Goal: Transaction & Acquisition: Purchase product/service

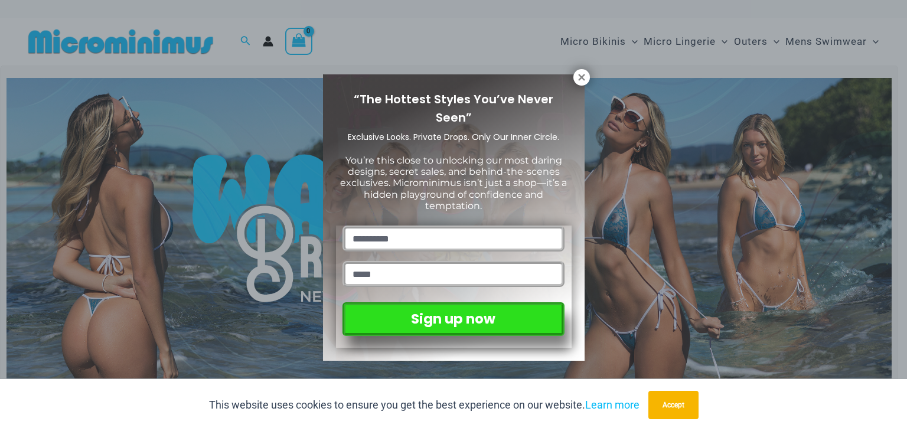
drag, startPoint x: 580, startPoint y: 79, endPoint x: 568, endPoint y: 88, distance: 15.1
click at [580, 79] on icon at bounding box center [581, 77] width 6 height 6
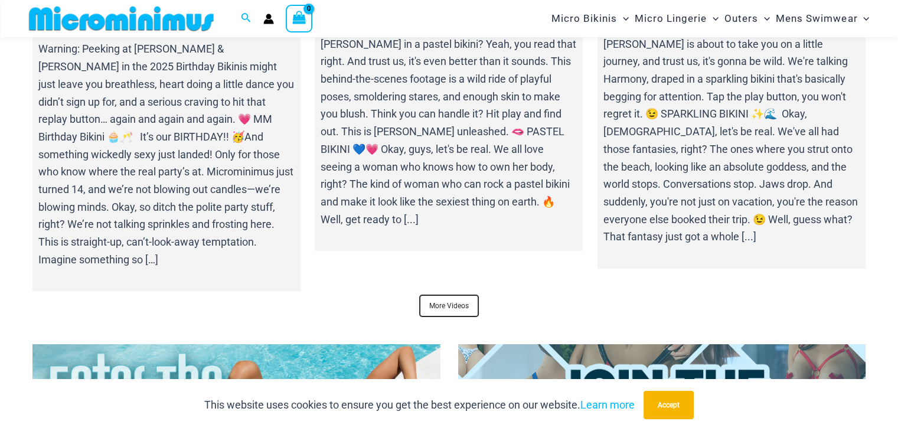
scroll to position [4477, 0]
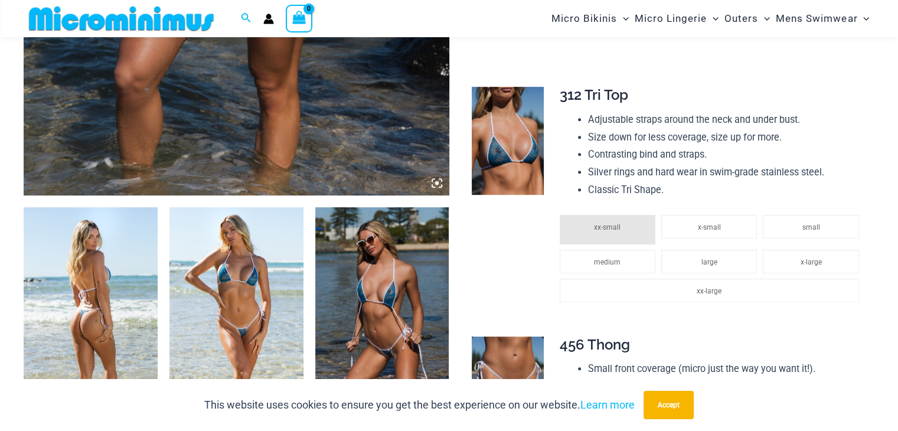
scroll to position [578, 0]
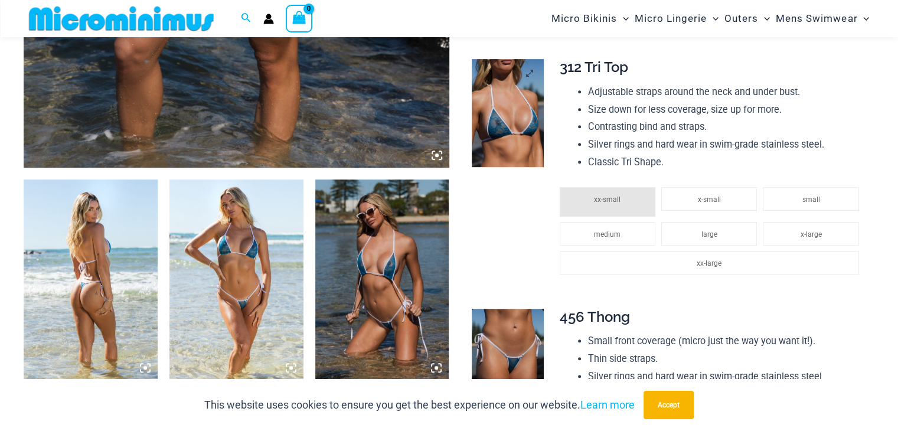
click at [517, 113] on img at bounding box center [508, 113] width 72 height 108
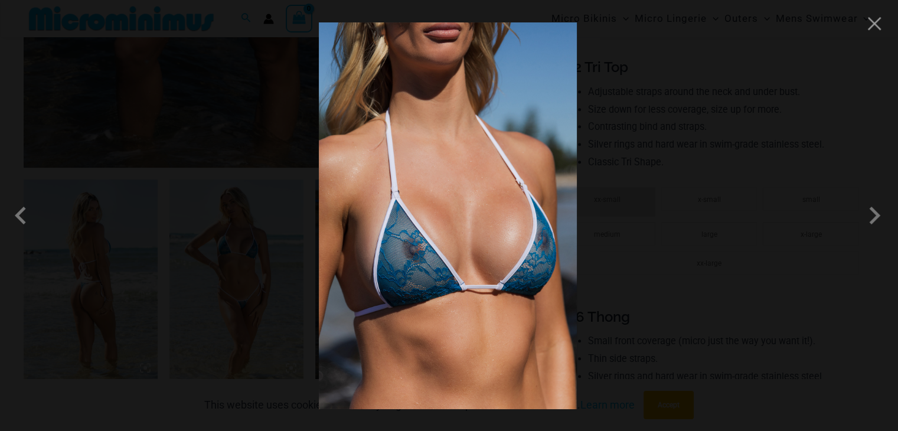
click at [397, 226] on img at bounding box center [448, 215] width 258 height 387
click at [416, 284] on img at bounding box center [448, 215] width 258 height 387
click at [489, 243] on img at bounding box center [448, 215] width 258 height 387
click at [874, 218] on span at bounding box center [874, 215] width 35 height 35
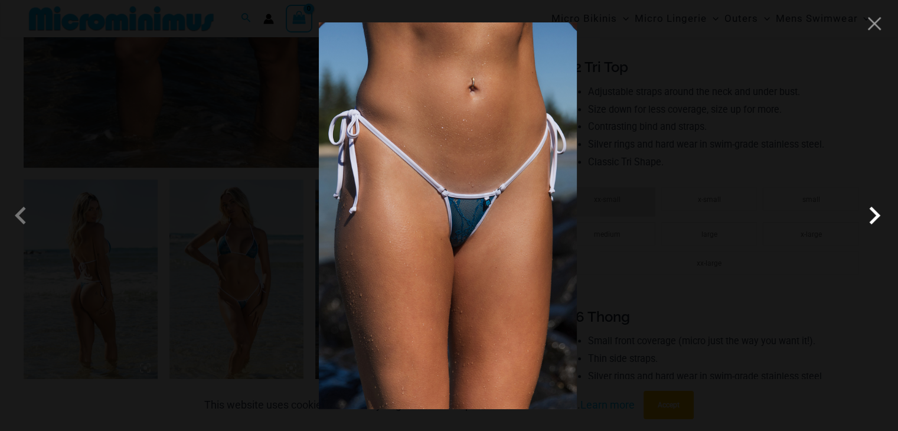
click at [874, 218] on span at bounding box center [874, 215] width 35 height 35
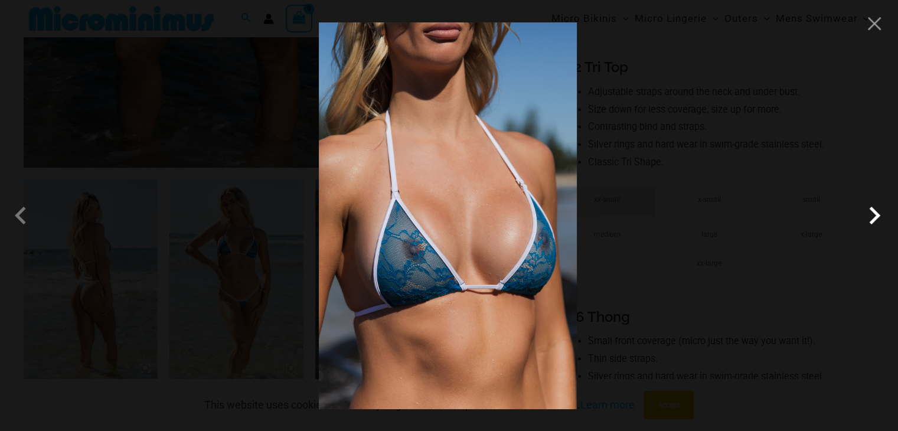
click at [874, 218] on span at bounding box center [874, 215] width 35 height 35
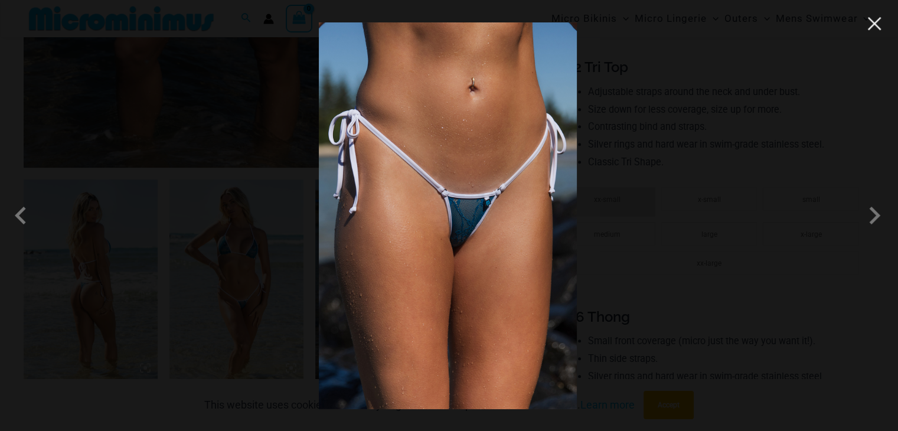
click at [873, 24] on button "Close" at bounding box center [875, 24] width 18 height 18
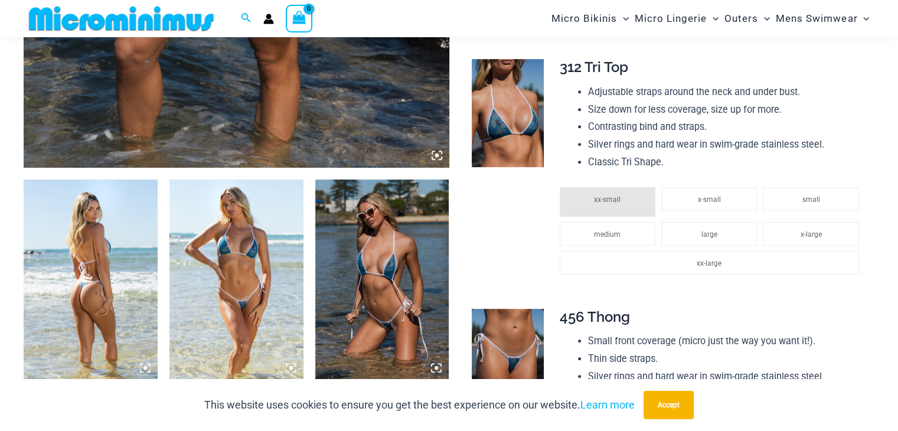
click at [432, 158] on icon at bounding box center [437, 155] width 11 height 11
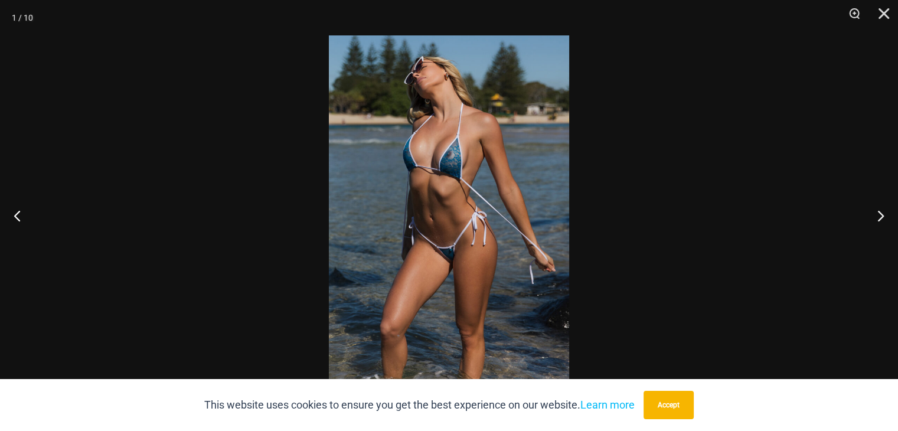
click at [442, 226] on img at bounding box center [449, 215] width 240 height 360
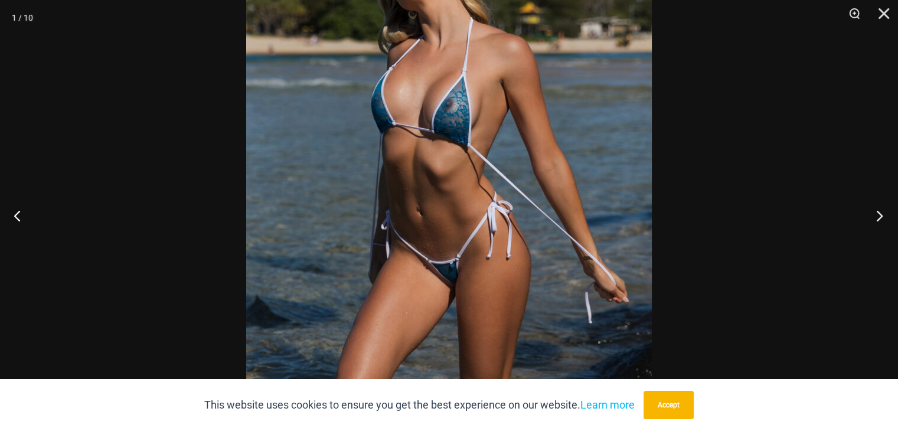
click at [876, 214] on button "Next" at bounding box center [876, 215] width 44 height 59
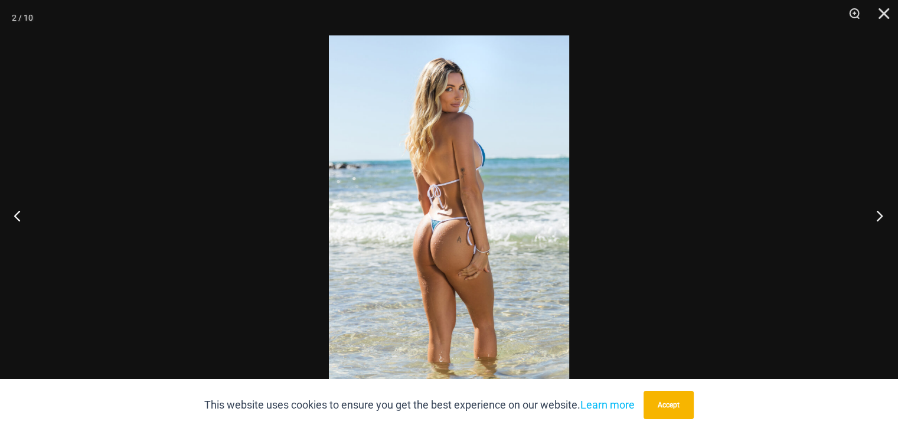
click at [876, 214] on button "Next" at bounding box center [876, 215] width 44 height 59
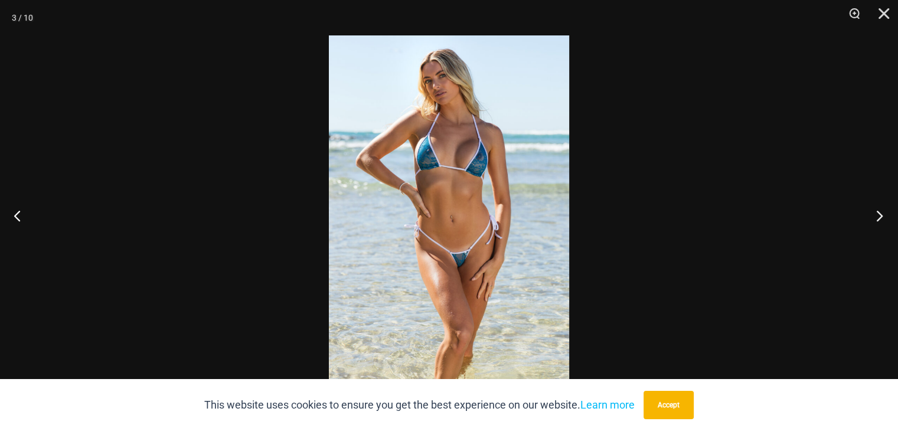
click at [876, 214] on button "Next" at bounding box center [876, 215] width 44 height 59
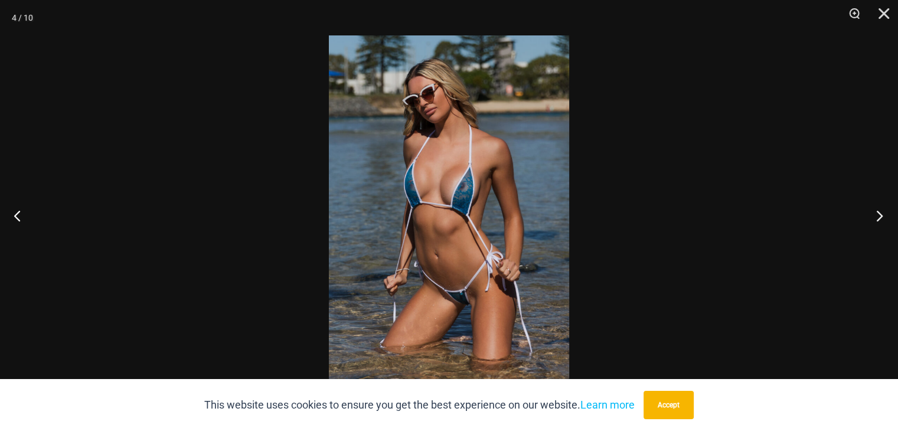
click at [876, 214] on button "Next" at bounding box center [876, 215] width 44 height 59
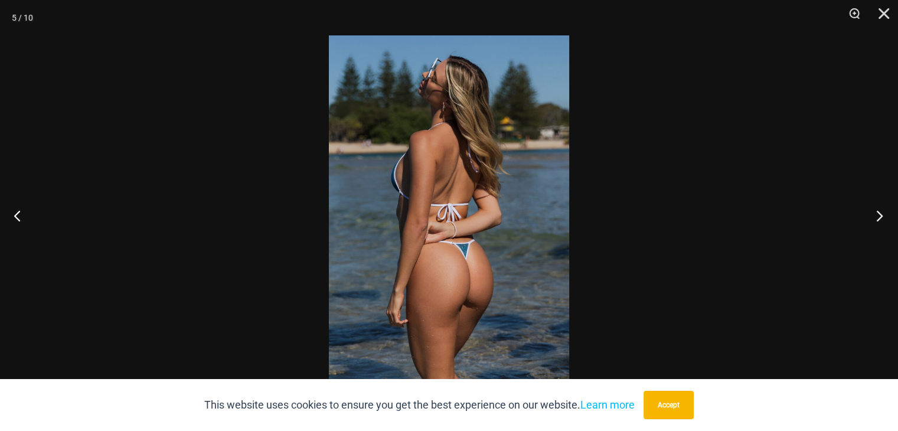
click at [876, 214] on button "Next" at bounding box center [876, 215] width 44 height 59
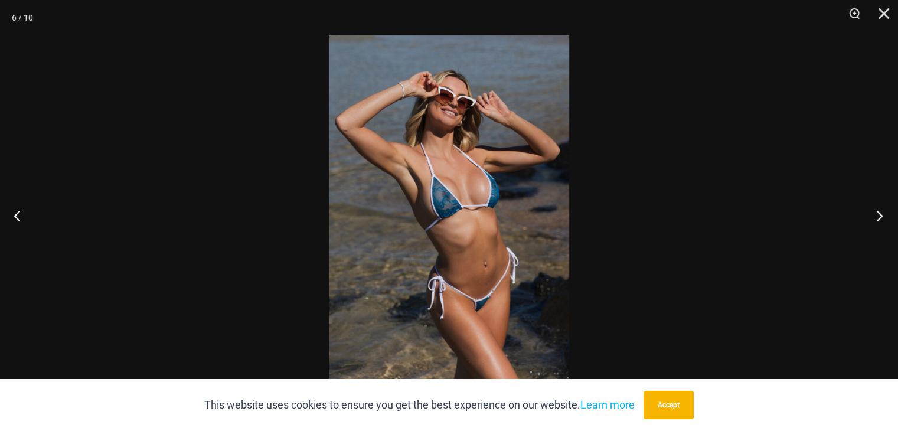
click at [876, 214] on button "Next" at bounding box center [876, 215] width 44 height 59
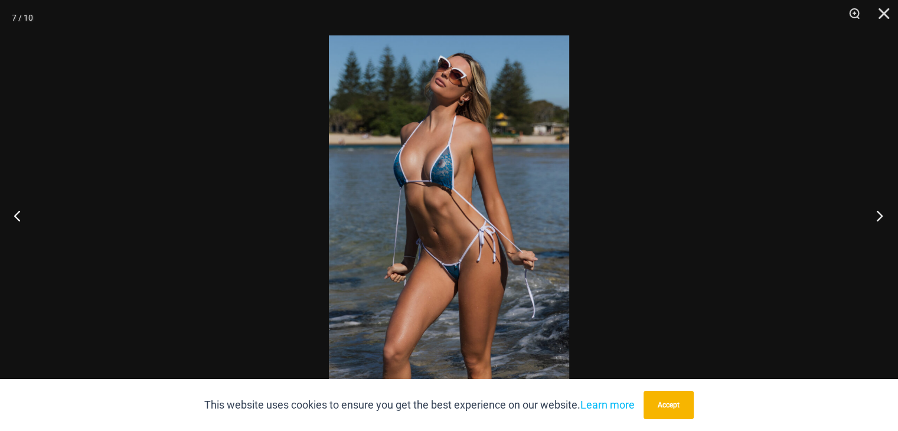
click at [876, 214] on button "Next" at bounding box center [876, 215] width 44 height 59
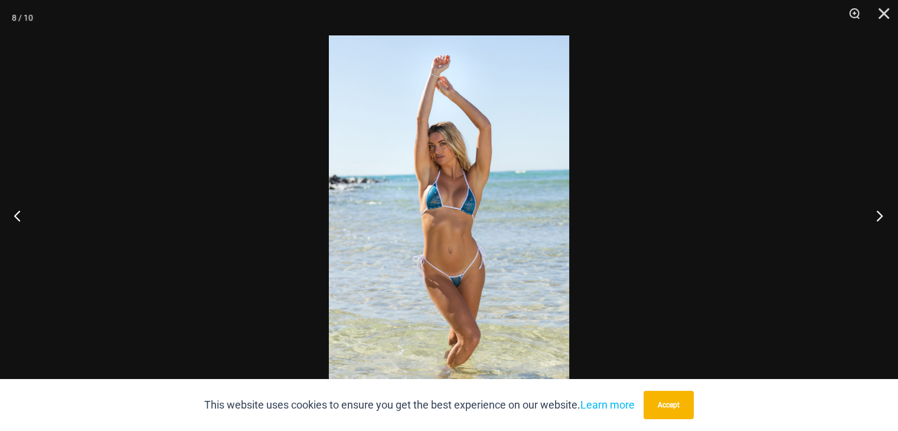
click at [876, 214] on button "Next" at bounding box center [876, 215] width 44 height 59
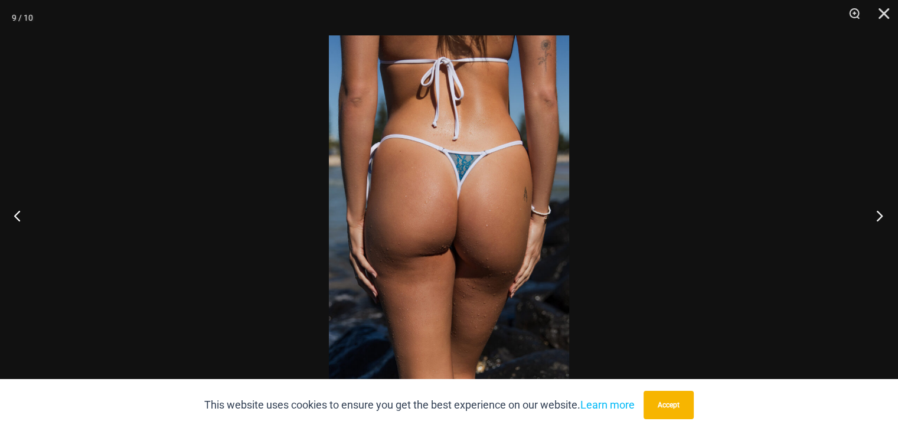
click at [876, 214] on button "Next" at bounding box center [876, 215] width 44 height 59
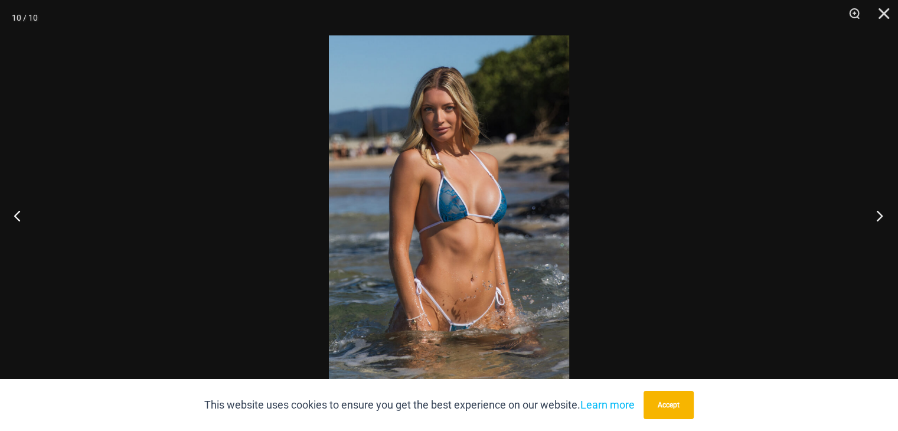
click at [876, 214] on button "Next" at bounding box center [876, 215] width 44 height 59
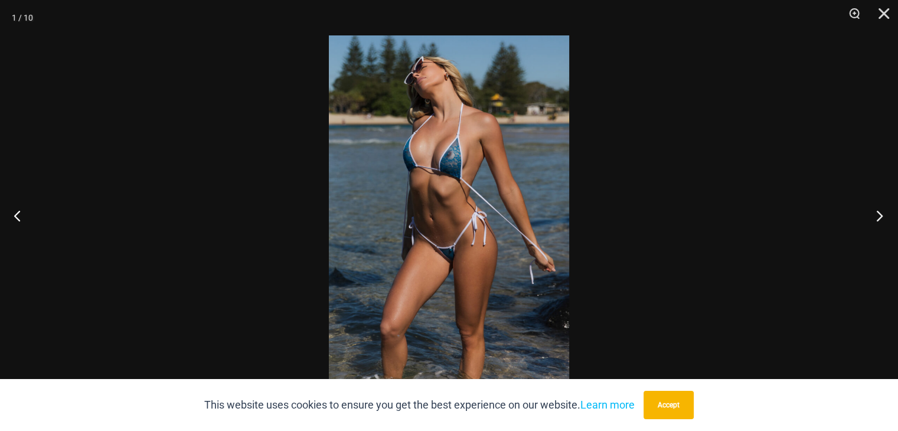
click at [876, 214] on button "Next" at bounding box center [876, 215] width 44 height 59
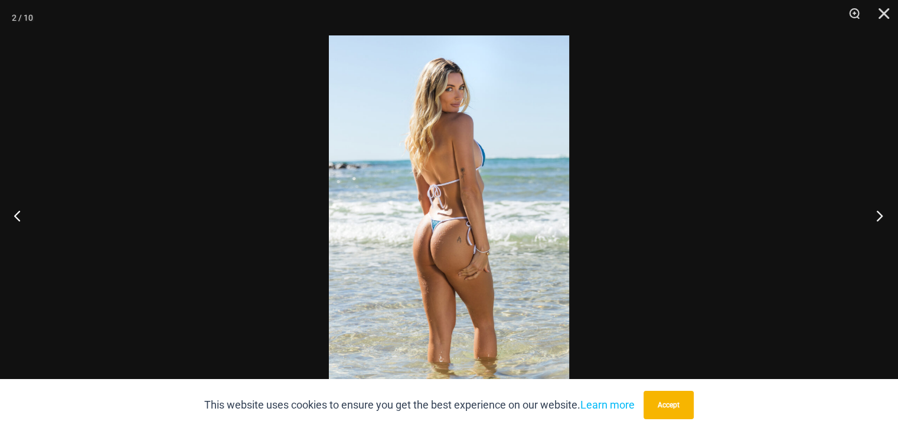
click at [876, 214] on button "Next" at bounding box center [876, 215] width 44 height 59
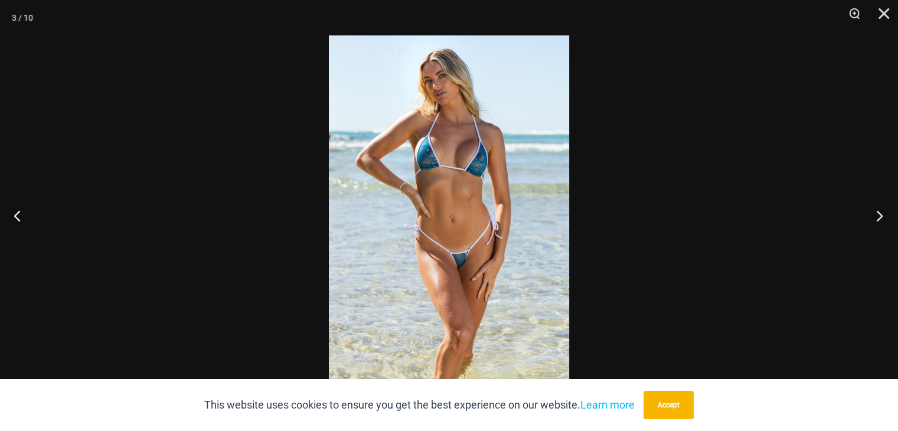
click at [876, 214] on button "Next" at bounding box center [876, 215] width 44 height 59
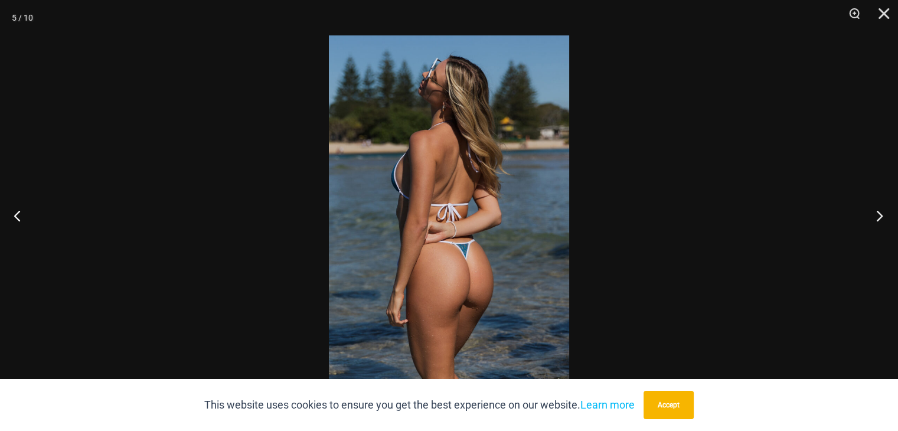
click at [876, 214] on button "Next" at bounding box center [876, 215] width 44 height 59
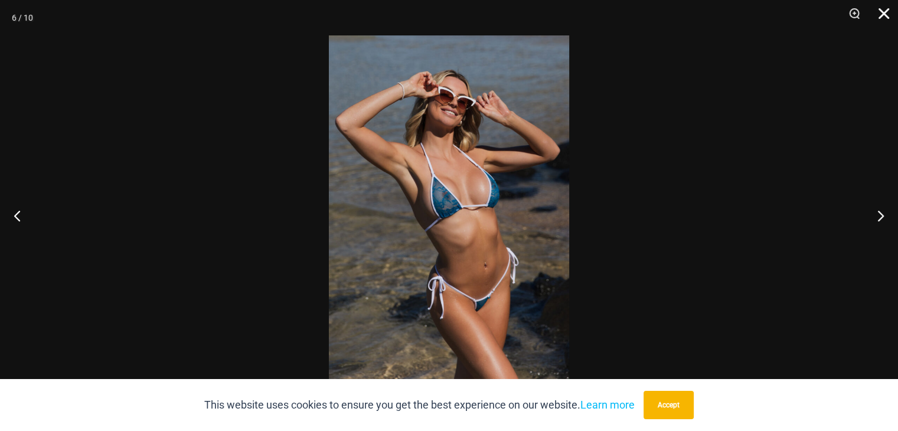
click at [881, 12] on button "Close" at bounding box center [880, 17] width 30 height 35
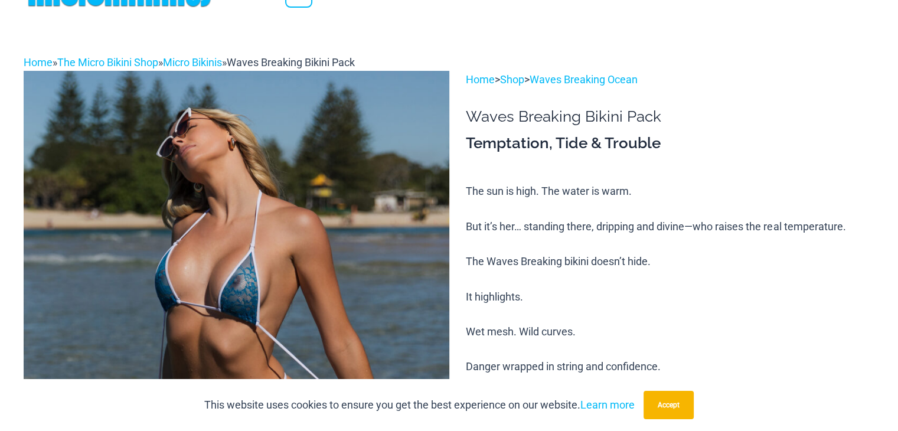
scroll to position [0, 0]
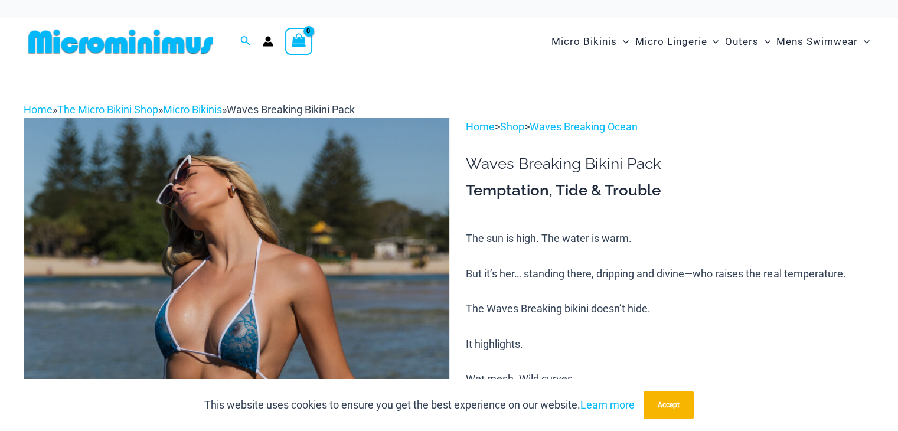
drag, startPoint x: 488, startPoint y: 194, endPoint x: 546, endPoint y: 194, distance: 57.9
click at [533, 194] on h3 "Temptation, Tide & Trouble" at bounding box center [670, 191] width 409 height 20
click at [566, 192] on h3 "Temptation, Tide & Trouble" at bounding box center [670, 191] width 409 height 20
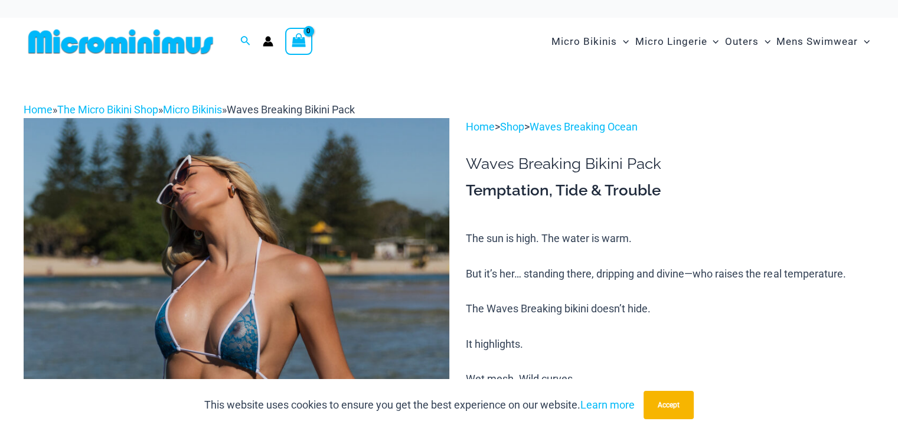
click at [466, 161] on h1 "Waves Breaking Bikini Pack" at bounding box center [670, 164] width 409 height 18
drag, startPoint x: 466, startPoint y: 161, endPoint x: 664, endPoint y: 197, distance: 201.6
copy div "Waves Breaking Bikini Pack"
click at [377, 211] on img at bounding box center [237, 437] width 426 height 638
